Goal: Obtain resource: Obtain resource

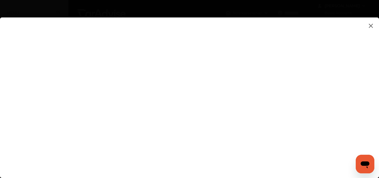
scroll to position [27, 0]
click at [208, 148] on flutter-view at bounding box center [189, 91] width 379 height 149
type input "**********"
click at [335, 121] on flutter-view at bounding box center [189, 91] width 379 height 149
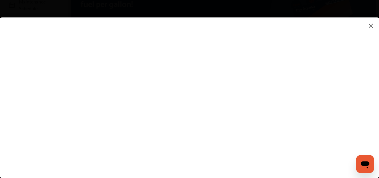
click at [239, 102] on flutter-view at bounding box center [189, 91] width 379 height 149
type textarea "********"
click at [239, 149] on flutter-view at bounding box center [189, 91] width 379 height 149
click at [335, 120] on flutter-view at bounding box center [189, 91] width 379 height 149
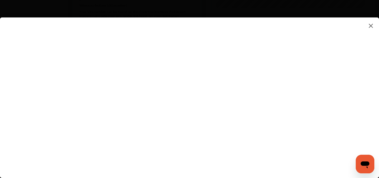
scroll to position [294, 0]
click at [265, 97] on flutter-view at bounding box center [189, 91] width 379 height 149
click at [196, 123] on flutter-view at bounding box center [189, 91] width 379 height 149
click at [204, 129] on flutter-view at bounding box center [189, 91] width 379 height 149
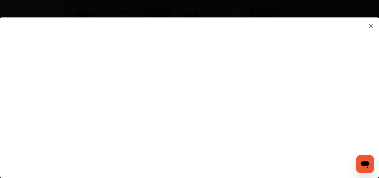
click at [276, 144] on flutter-view at bounding box center [189, 91] width 379 height 149
